Goal: Transaction & Acquisition: Subscribe to service/newsletter

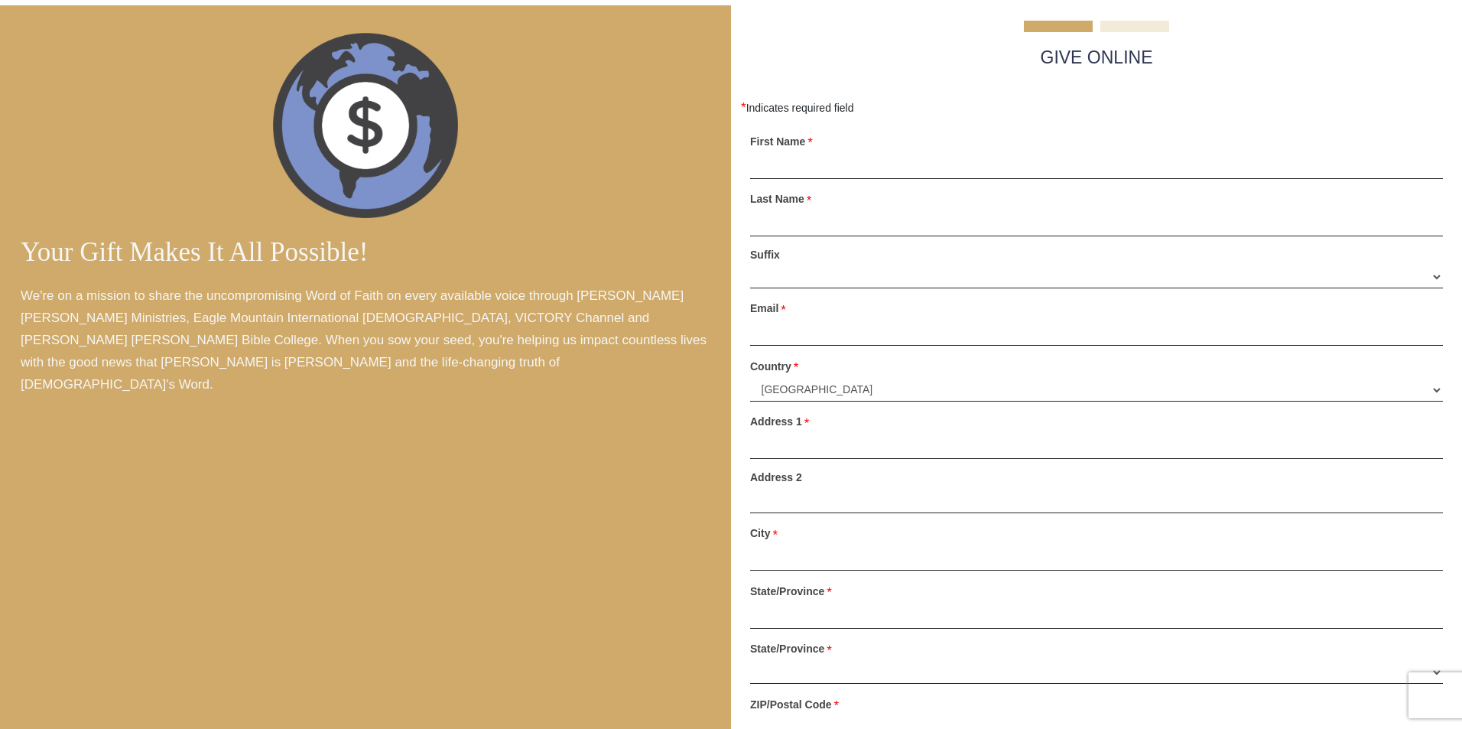
select select "1"
click at [1101, 130] on div "Please enter First Name" at bounding box center [1096, 153] width 693 height 50
select select "1"
